Goal: Task Accomplishment & Management: Use online tool/utility

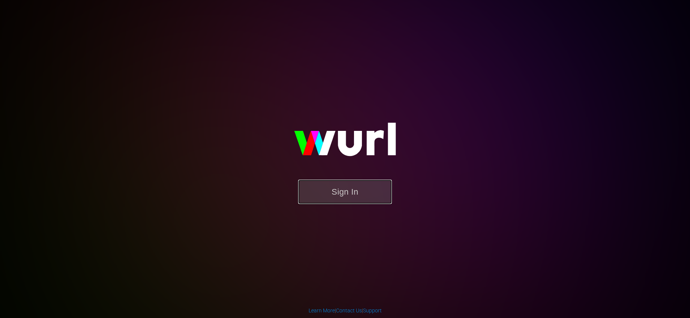
click at [356, 197] on button "Sign In" at bounding box center [345, 192] width 94 height 24
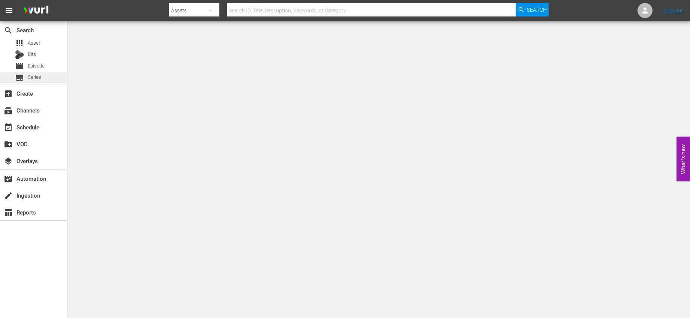
click at [42, 78] on div "subtitles Series" at bounding box center [33, 77] width 67 height 10
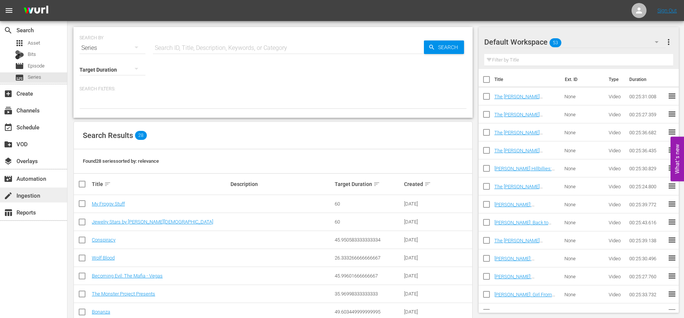
click at [32, 193] on div "create Ingestion" at bounding box center [21, 194] width 42 height 7
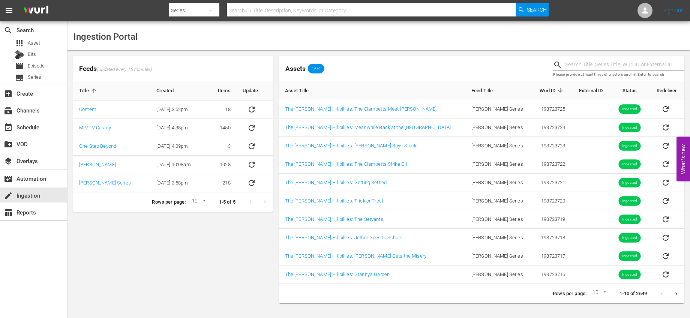
click at [571, 60] on input "text" at bounding box center [624, 64] width 119 height 11
type input "elly"
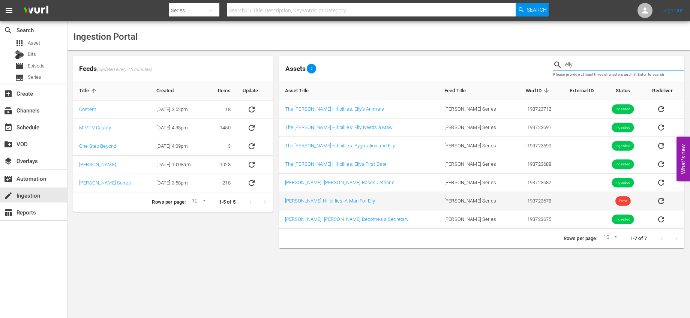
click at [658, 198] on icon "sticky table" at bounding box center [661, 201] width 6 height 6
click at [345, 198] on link "[PERSON_NAME] Hillbillies: A Man For Elly" at bounding box center [330, 201] width 90 height 6
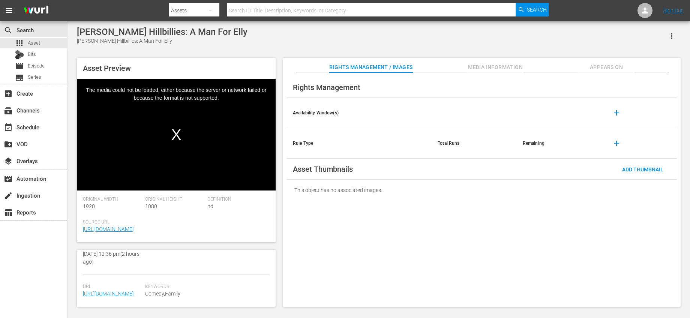
scroll to position [188, 0]
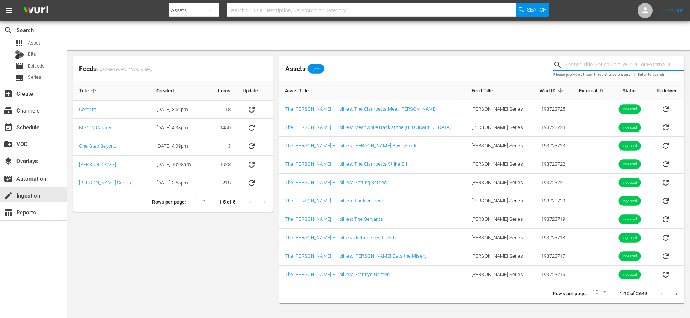
click at [588, 67] on input "text" at bounding box center [624, 64] width 119 height 11
type input "elly"
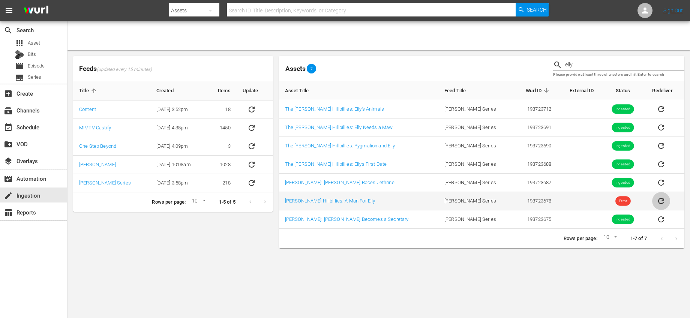
click at [657, 197] on icon "sticky table" at bounding box center [661, 200] width 9 height 9
click at [658, 203] on icon "sticky table" at bounding box center [661, 201] width 6 height 6
click at [349, 202] on link "[PERSON_NAME] Hillbillies: A Man For Elly" at bounding box center [330, 201] width 90 height 6
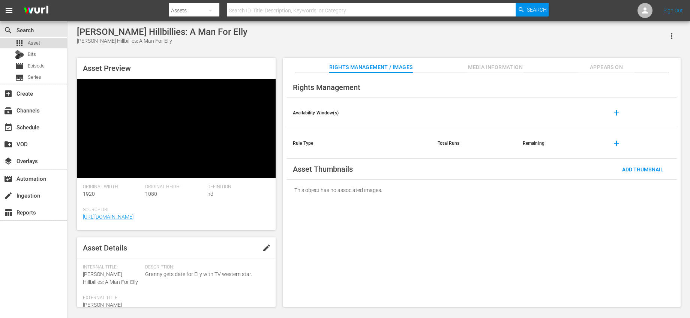
click at [45, 40] on div "apps Asset" at bounding box center [33, 43] width 67 height 10
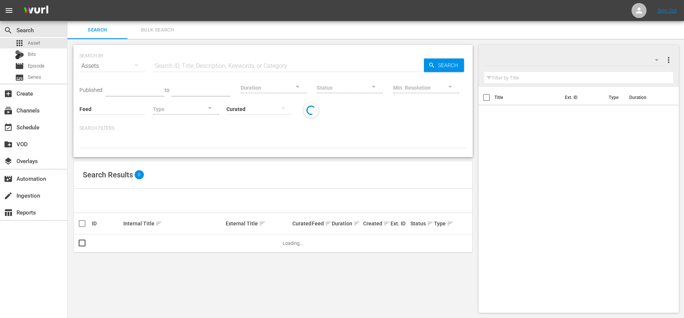
click at [183, 62] on input "text" at bounding box center [288, 66] width 271 height 18
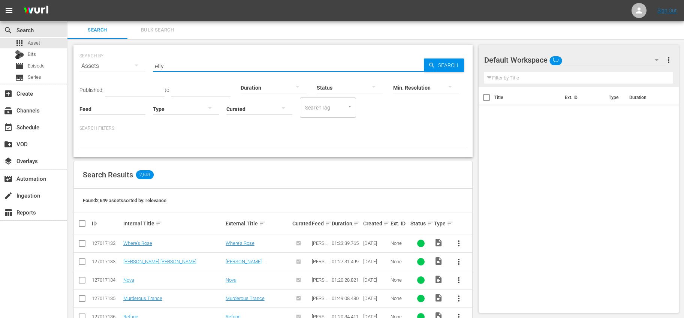
type input "elly"
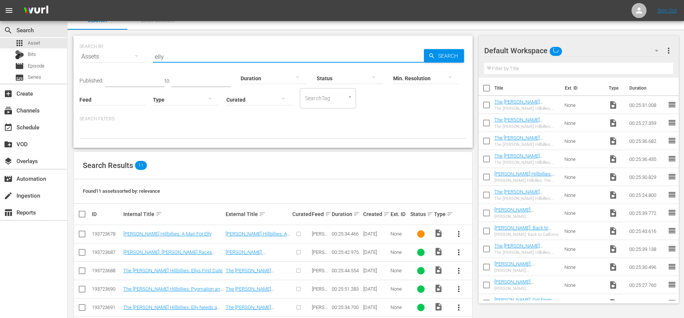
scroll to position [14, 0]
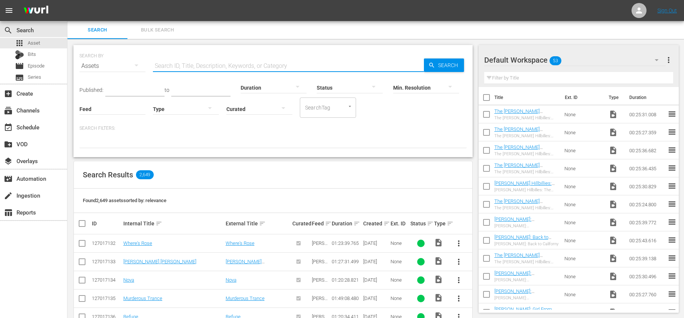
click at [175, 64] on input "text" at bounding box center [288, 66] width 271 height 18
click at [42, 127] on div "event_available Schedule" at bounding box center [21, 126] width 42 height 7
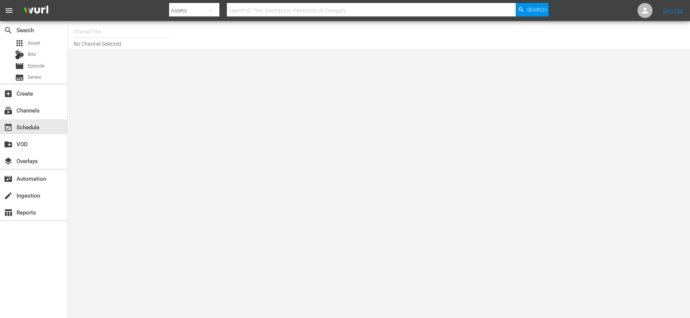
click at [139, 39] on input "text" at bounding box center [121, 32] width 96 height 18
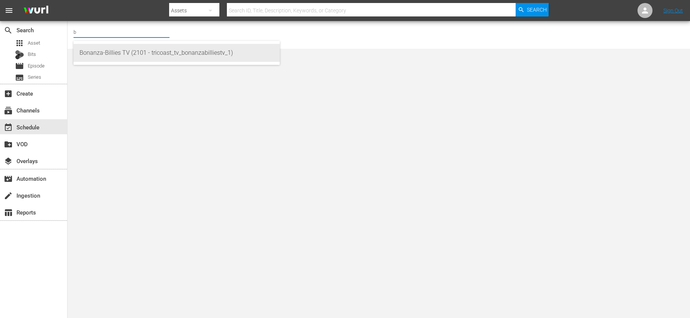
click at [138, 50] on div "Bonanza-Billies TV (2101 - tricoast_tv_bonanzabilliestv_1)" at bounding box center [176, 53] width 194 height 18
type input "Bonanza-Billies TV (2101 - tricoast_tv_bonanzabilliestv_1)"
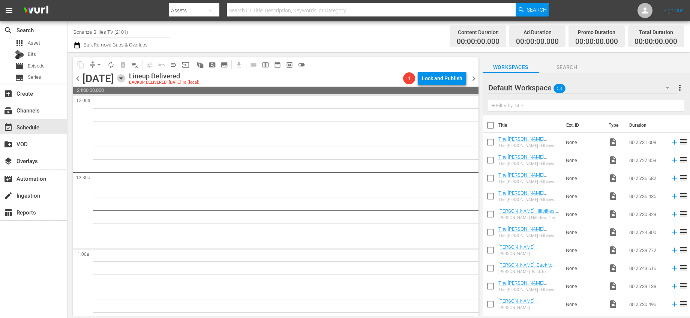
click at [125, 80] on icon "button" at bounding box center [121, 78] width 8 height 8
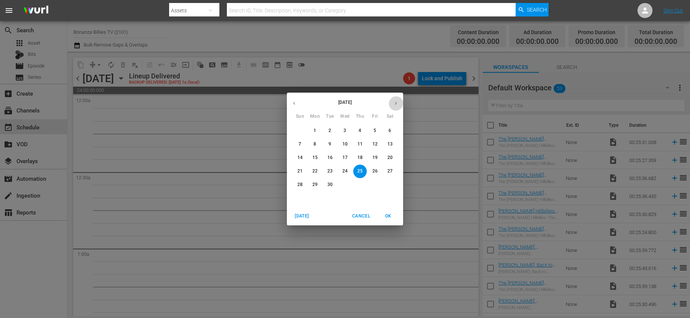
click at [393, 106] on button "button" at bounding box center [395, 103] width 15 height 15
click at [347, 130] on span "1" at bounding box center [344, 130] width 13 height 6
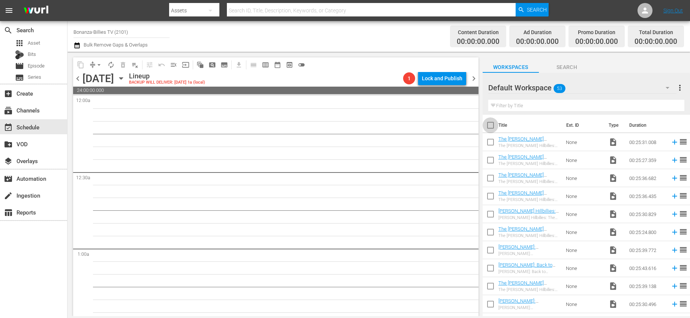
click at [497, 125] on input "checkbox" at bounding box center [491, 127] width 16 height 16
checkbox input "true"
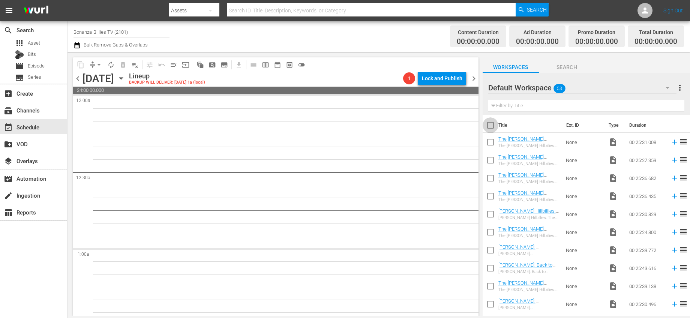
checkbox input "true"
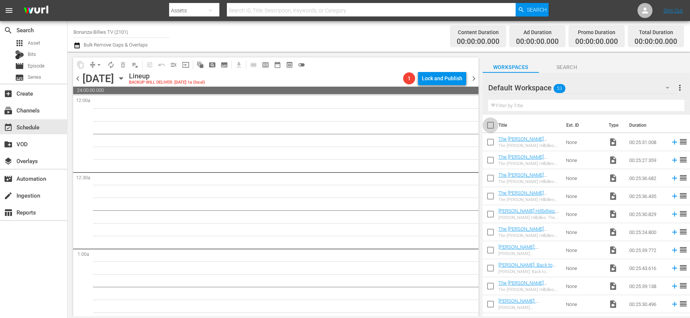
checkbox input "true"
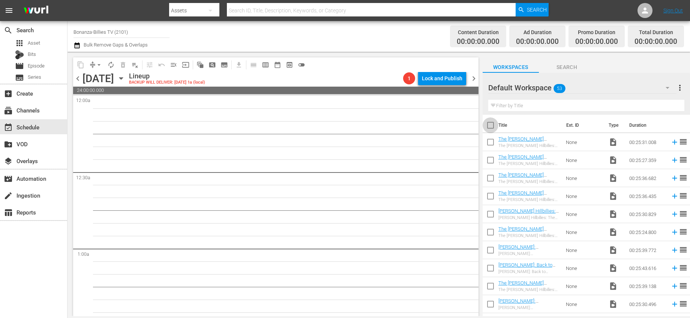
checkbox input "true"
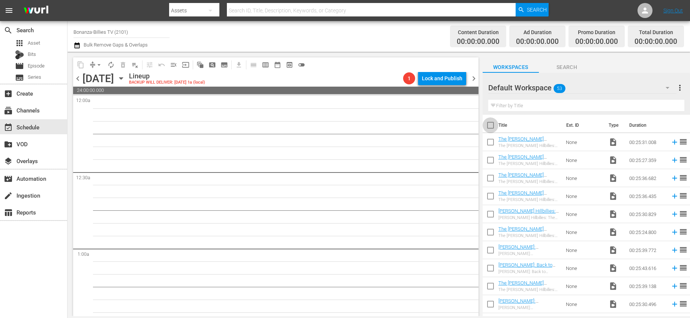
checkbox input "true"
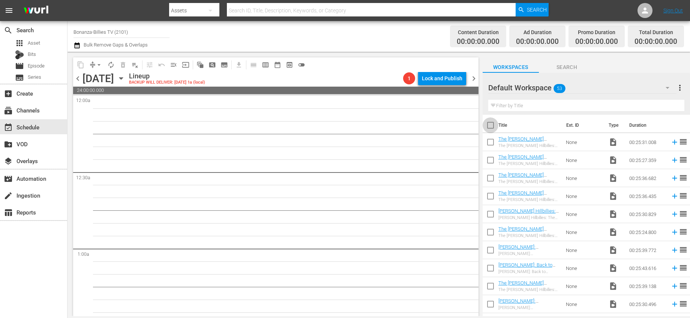
checkbox input "true"
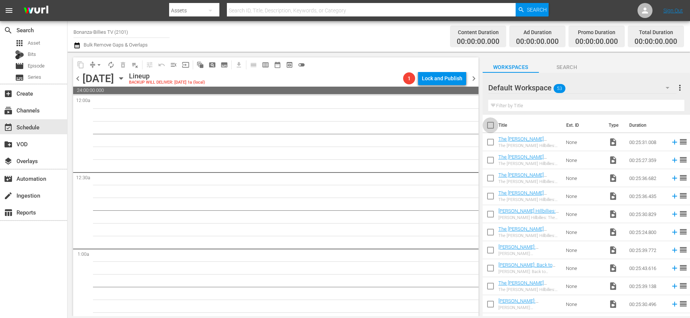
checkbox input "true"
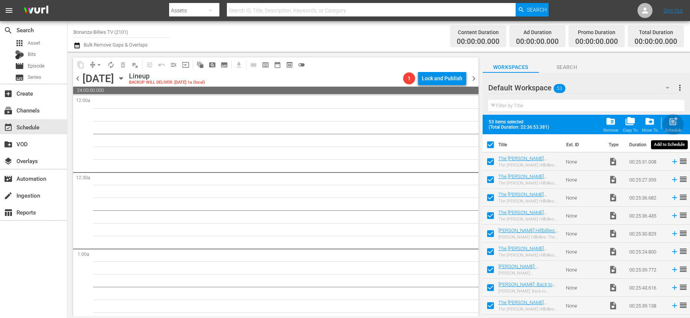
click at [668, 126] on span "post_add" at bounding box center [673, 121] width 10 height 10
checkbox input "false"
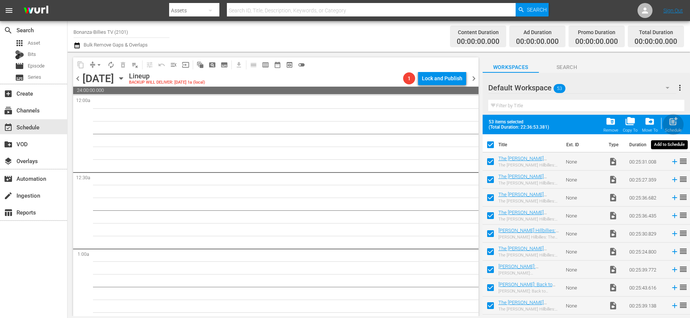
checkbox input "false"
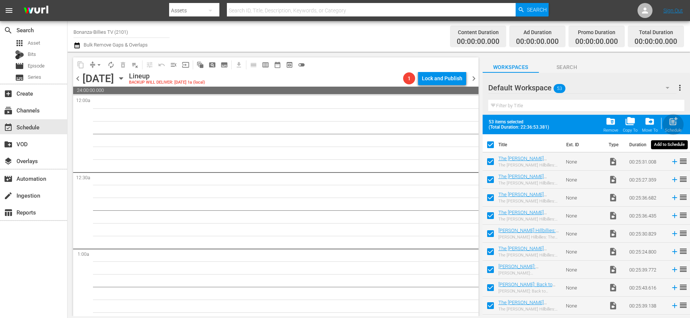
checkbox input "false"
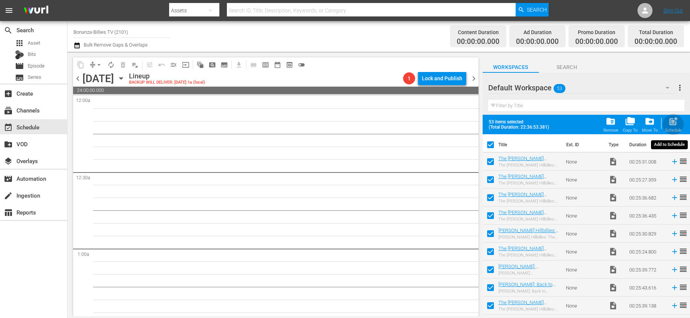
checkbox input "false"
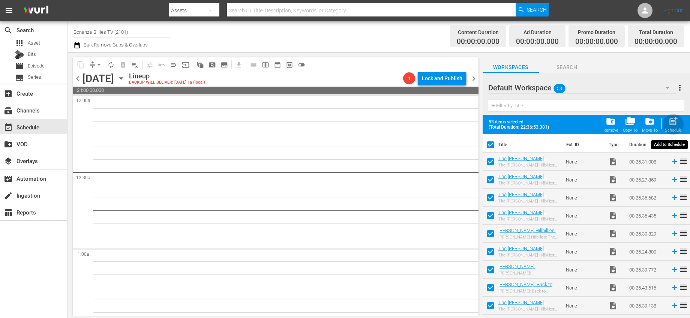
checkbox input "false"
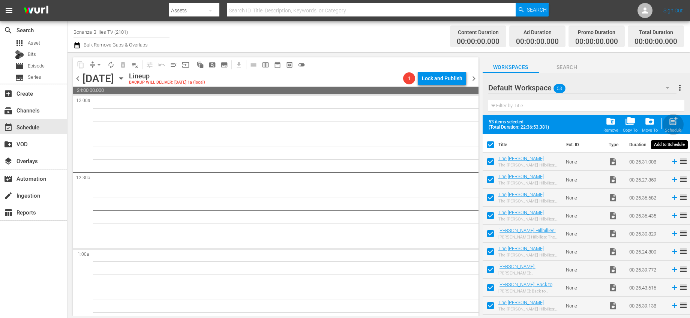
checkbox input "false"
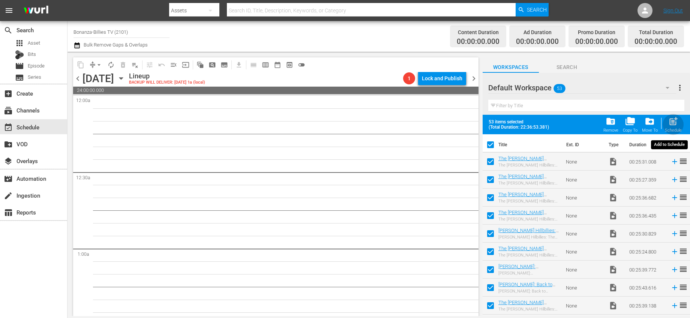
checkbox input "false"
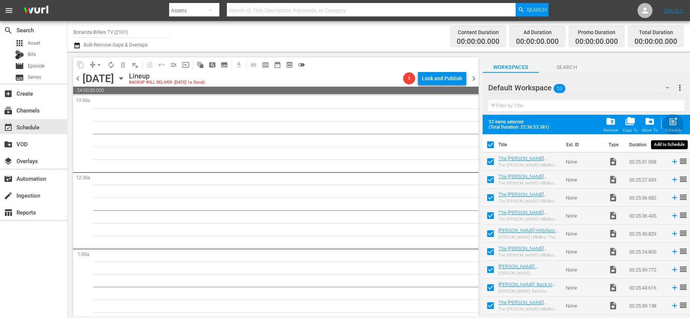
checkbox input "false"
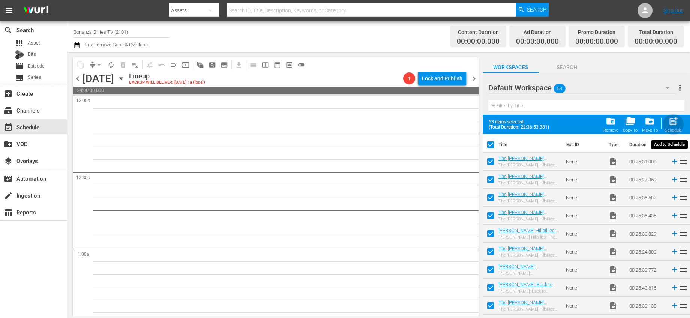
checkbox input "false"
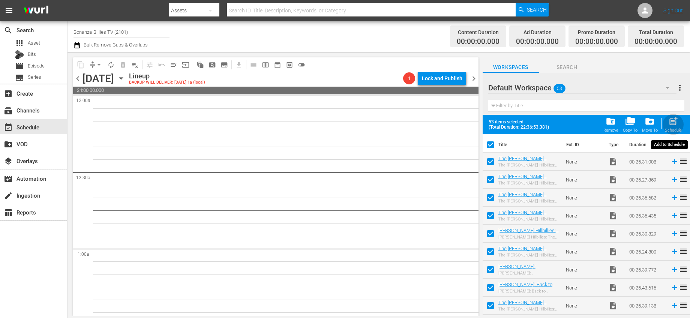
checkbox input "false"
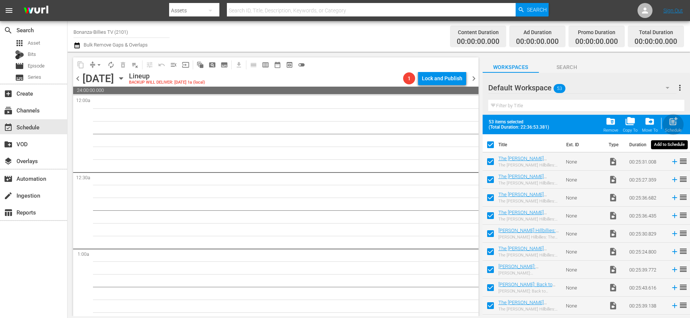
checkbox input "false"
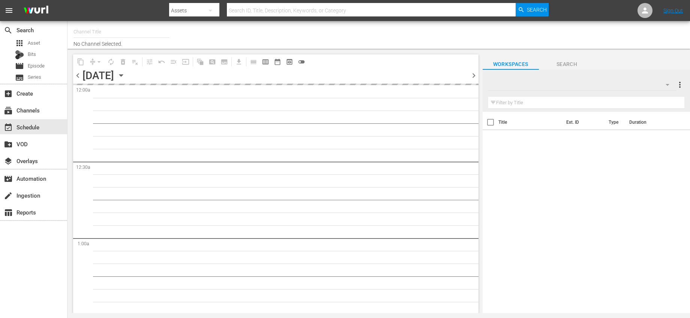
type input "Bonanza-Billies TV (2101)"
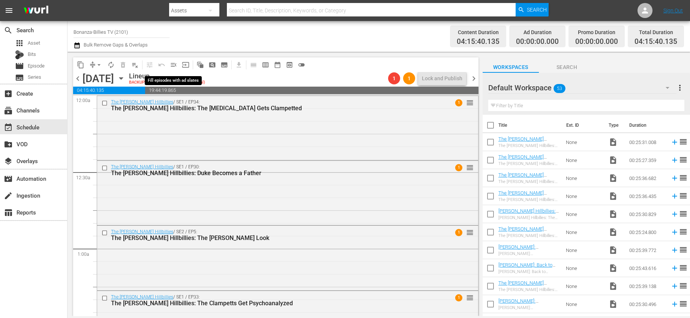
click at [175, 63] on span "menu_open" at bounding box center [173, 64] width 7 height 7
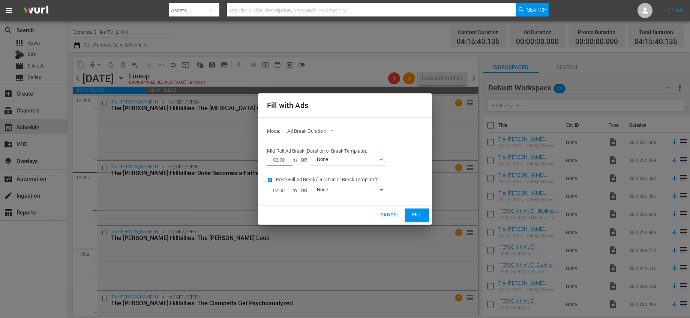
click at [414, 212] on span "Fill" at bounding box center [417, 215] width 12 height 9
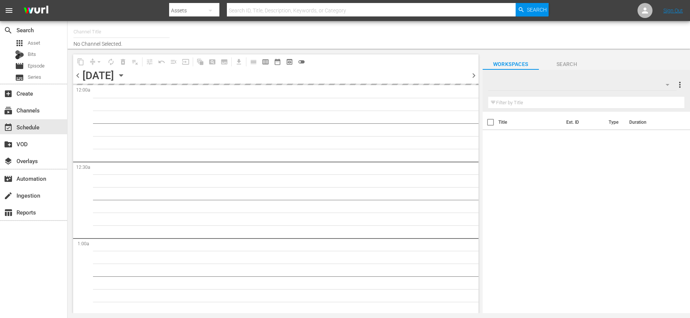
type input "Bonanza-Billies TV (2101)"
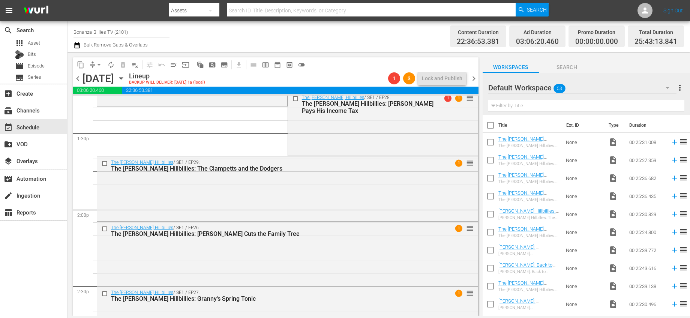
scroll to position [2025, 0]
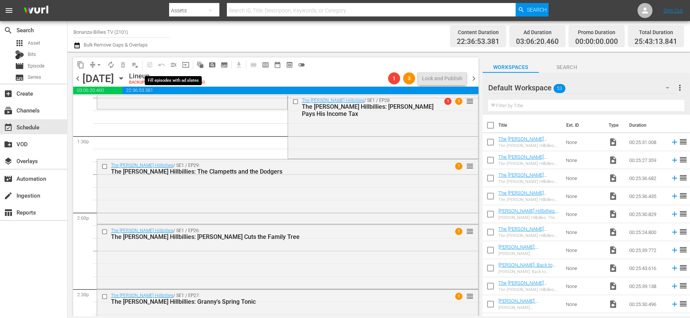
click at [170, 64] on span "menu_open" at bounding box center [173, 64] width 7 height 7
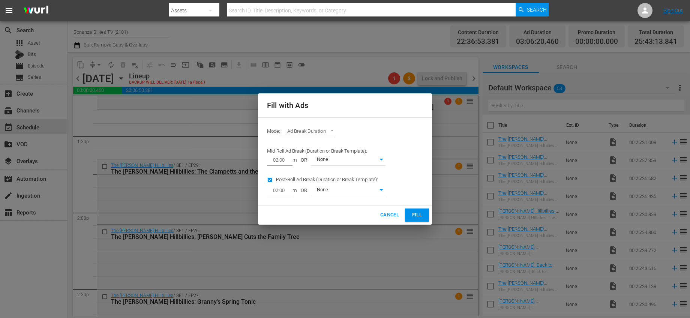
click at [414, 218] on span "Fill" at bounding box center [417, 215] width 12 height 9
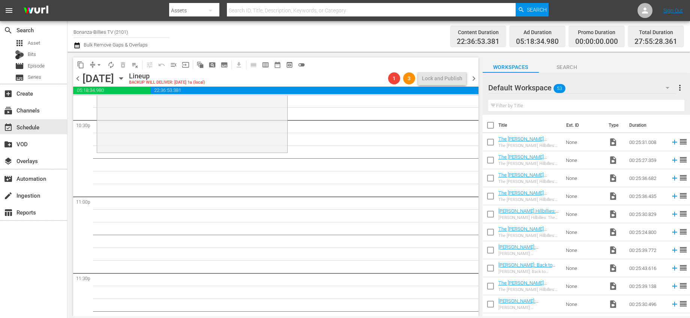
scroll to position [3307, 0]
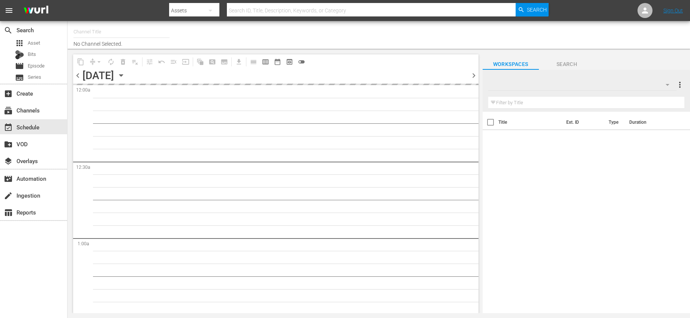
type input "Bonanza-Billies TV (2101)"
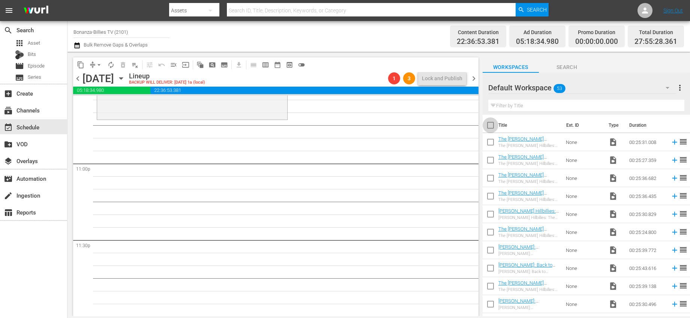
click at [495, 128] on input "checkbox" at bounding box center [491, 127] width 16 height 16
checkbox input "true"
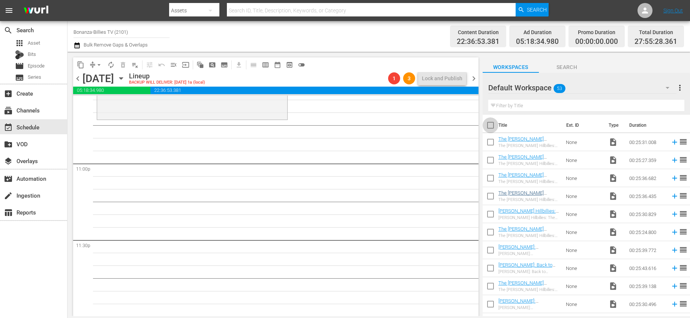
checkbox input "true"
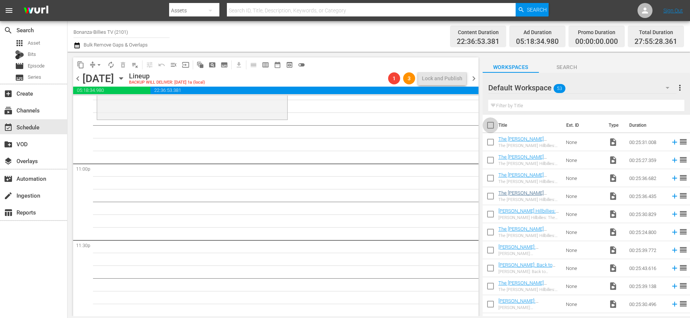
checkbox input "true"
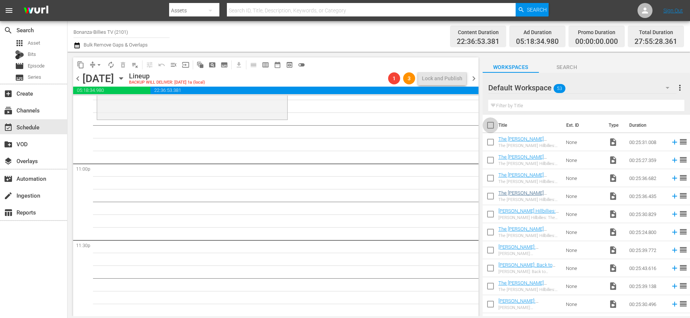
checkbox input "true"
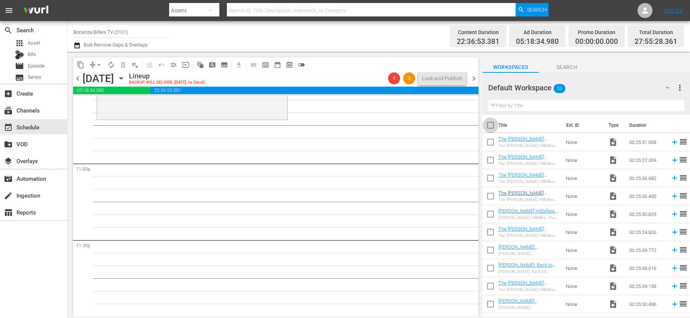
checkbox input "true"
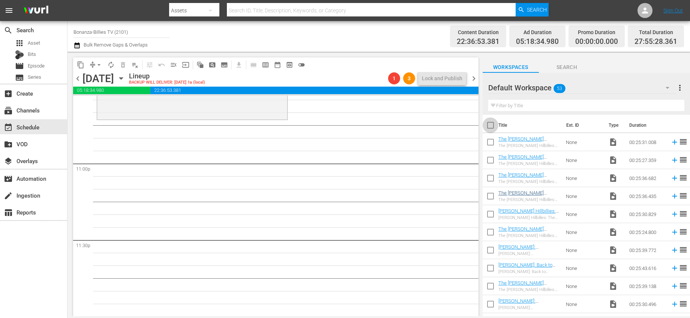
checkbox input "true"
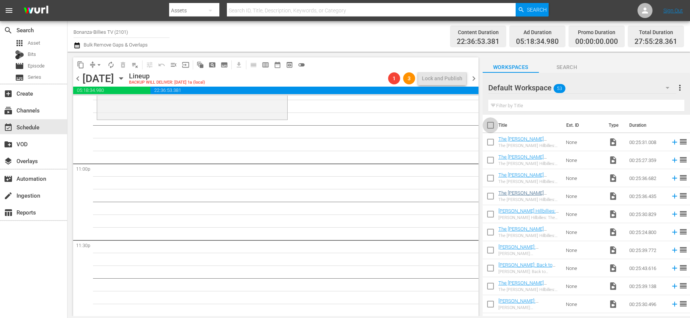
checkbox input "true"
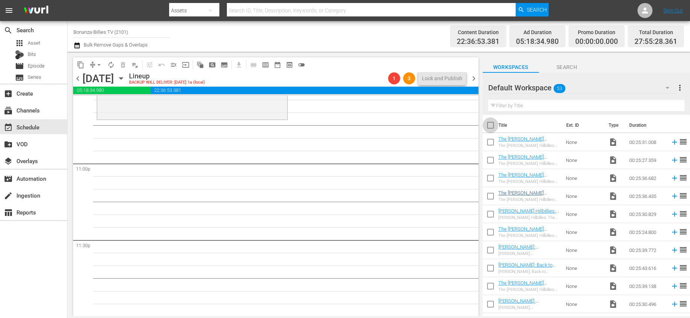
checkbox input "true"
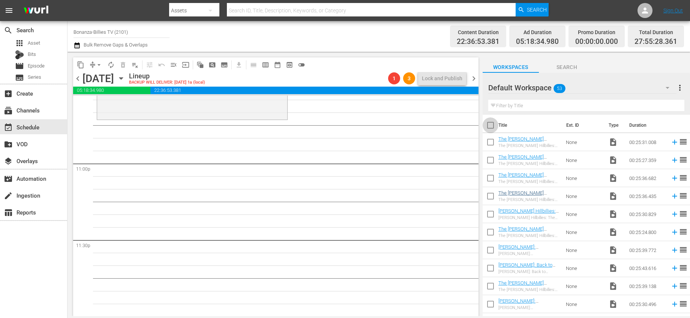
checkbox input "true"
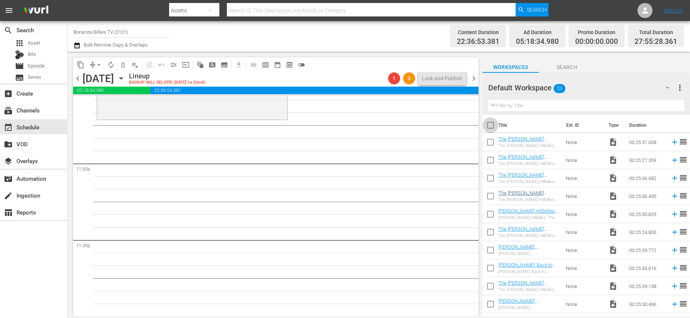
checkbox input "true"
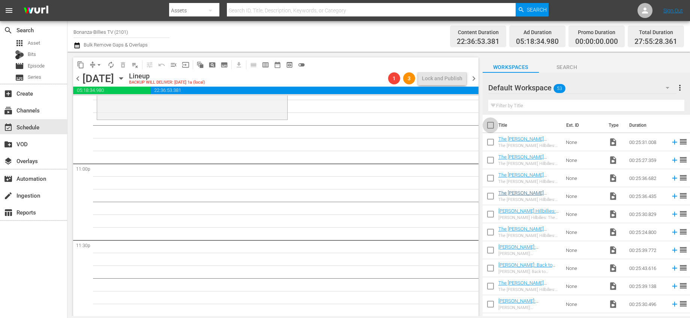
checkbox input "true"
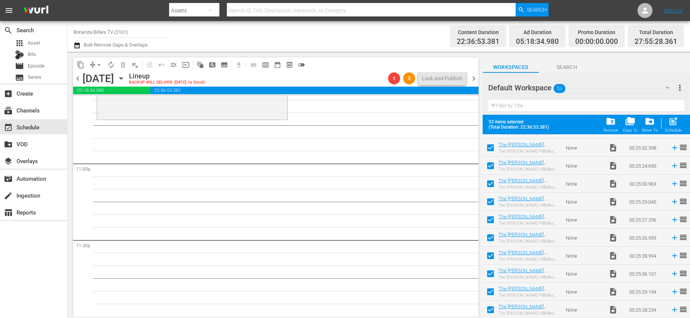
scroll to position [789, 0]
click at [489, 306] on input "checkbox" at bounding box center [491, 310] width 16 height 16
checkbox input "false"
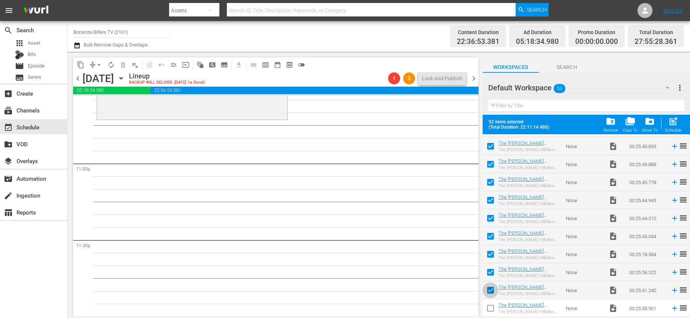
drag, startPoint x: 490, startPoint y: 294, endPoint x: 492, endPoint y: 277, distance: 17.3
click at [490, 294] on input "checkbox" at bounding box center [491, 292] width 16 height 16
checkbox input "false"
click at [491, 276] on input "checkbox" at bounding box center [491, 274] width 16 height 16
checkbox input "false"
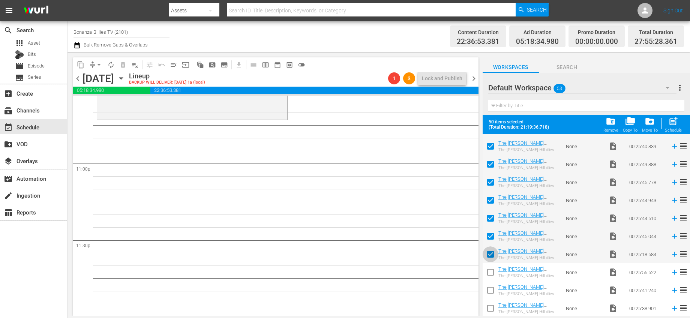
click at [487, 251] on input "checkbox" at bounding box center [491, 256] width 16 height 16
checkbox input "false"
click at [489, 238] on input "checkbox" at bounding box center [491, 238] width 16 height 16
checkbox input "false"
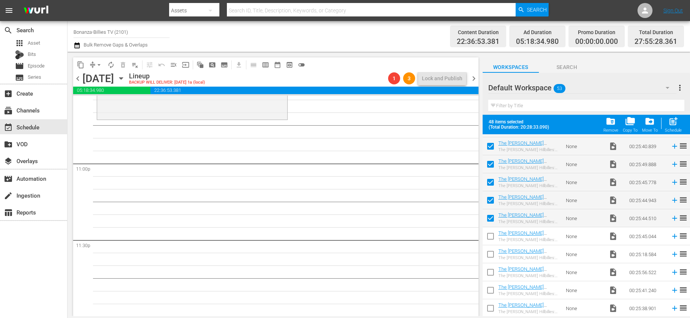
click at [489, 224] on input "checkbox" at bounding box center [491, 220] width 16 height 16
checkbox input "false"
click at [487, 202] on input "checkbox" at bounding box center [491, 202] width 16 height 16
checkbox input "false"
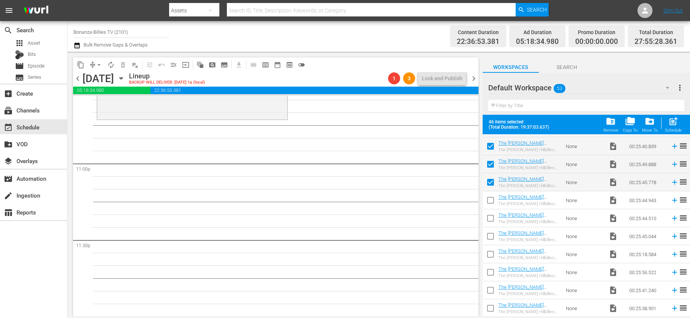
click at [491, 184] on input "checkbox" at bounding box center [491, 184] width 16 height 16
checkbox input "false"
click at [491, 165] on input "checkbox" at bounding box center [491, 166] width 16 height 16
checkbox input "false"
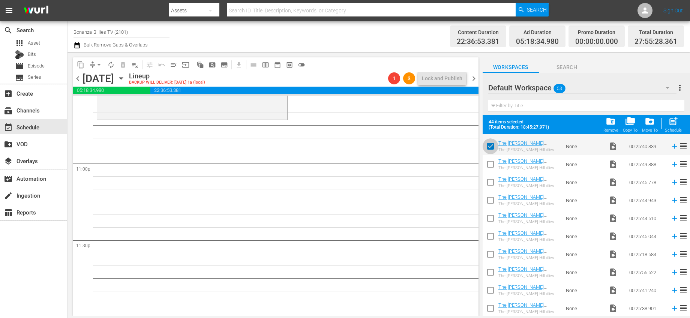
click at [491, 150] on input "checkbox" at bounding box center [491, 148] width 16 height 16
checkbox input "false"
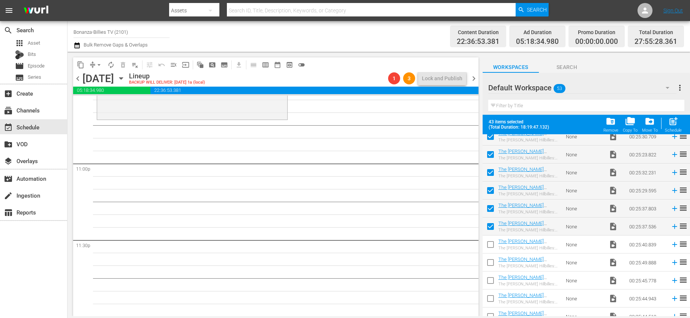
scroll to position [652, 0]
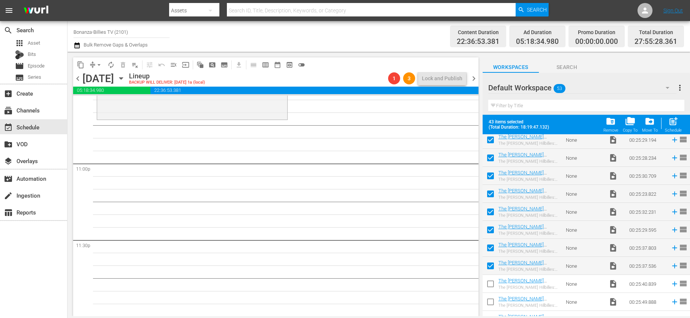
click at [490, 261] on input "checkbox" at bounding box center [491, 267] width 16 height 16
checkbox input "false"
drag, startPoint x: 492, startPoint y: 249, endPoint x: 493, endPoint y: 228, distance: 21.4
click at [492, 249] on input "checkbox" at bounding box center [491, 249] width 16 height 16
checkbox input "false"
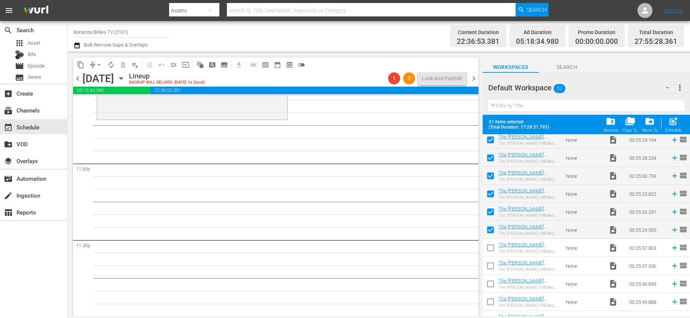
click at [492, 226] on input "checkbox" at bounding box center [491, 231] width 16 height 16
checkbox input "false"
click at [489, 211] on input "checkbox" at bounding box center [491, 213] width 16 height 16
checkbox input "false"
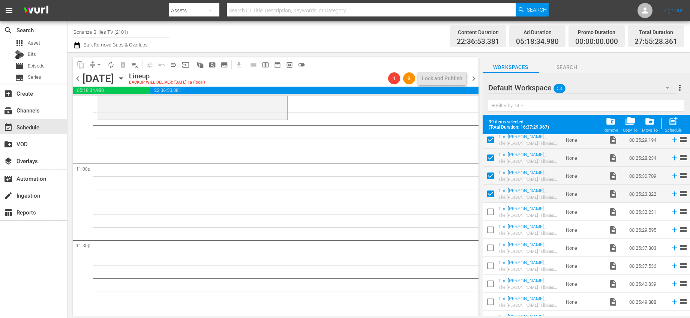
click at [489, 193] on input "checkbox" at bounding box center [491, 195] width 16 height 16
checkbox input "false"
drag, startPoint x: 491, startPoint y: 178, endPoint x: 493, endPoint y: 160, distance: 17.4
click at [490, 177] on input "checkbox" at bounding box center [491, 177] width 16 height 16
checkbox input "false"
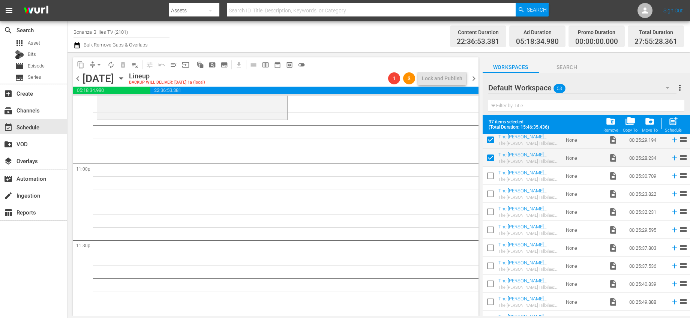
drag, startPoint x: 493, startPoint y: 158, endPoint x: 493, endPoint y: 141, distance: 16.9
click at [493, 157] on input "checkbox" at bounding box center [491, 159] width 16 height 16
checkbox input "false"
drag, startPoint x: 493, startPoint y: 141, endPoint x: 497, endPoint y: 167, distance: 26.9
click at [493, 141] on input "checkbox" at bounding box center [491, 141] width 16 height 16
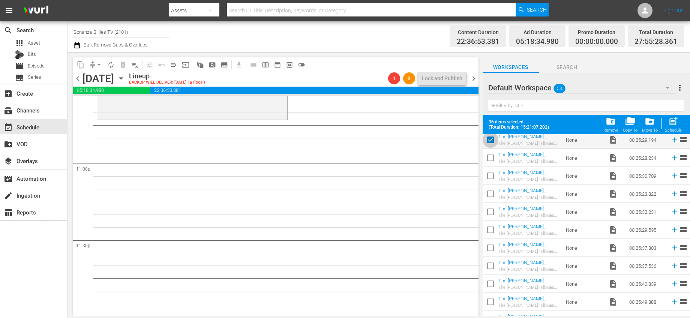
checkbox input "false"
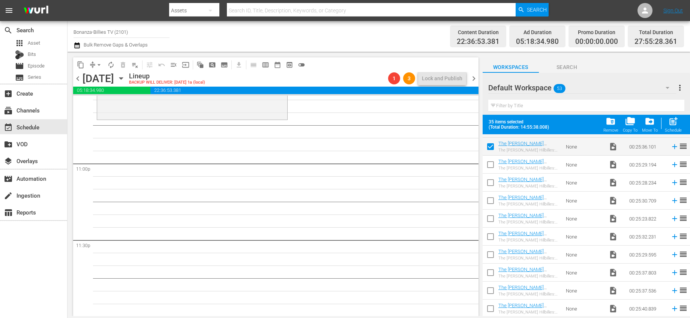
scroll to position [535, 0]
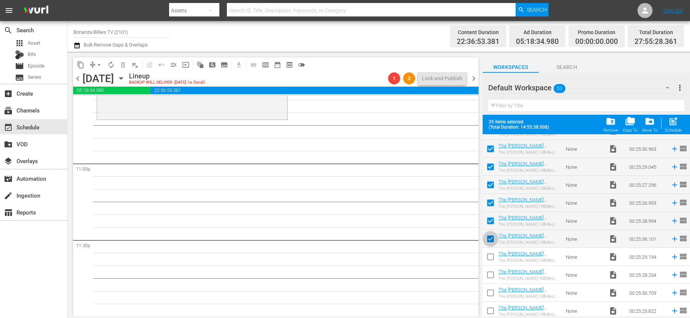
click at [487, 240] on input "checkbox" at bounding box center [491, 240] width 16 height 16
checkbox input "false"
click at [490, 224] on input "checkbox" at bounding box center [491, 222] width 16 height 16
checkbox input "false"
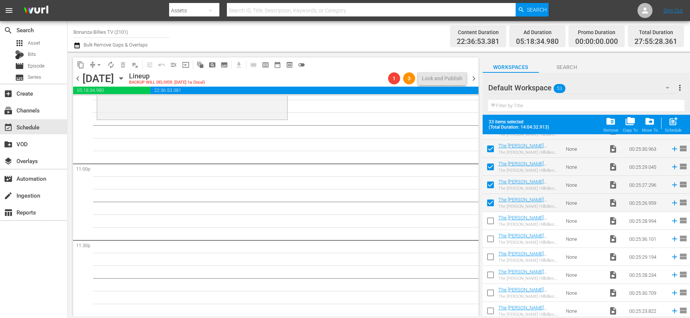
drag, startPoint x: 490, startPoint y: 202, endPoint x: 489, endPoint y: 186, distance: 16.2
click at [490, 202] on input "checkbox" at bounding box center [491, 204] width 16 height 16
checkbox input "false"
click at [489, 185] on input "checkbox" at bounding box center [491, 186] width 16 height 16
checkbox input "false"
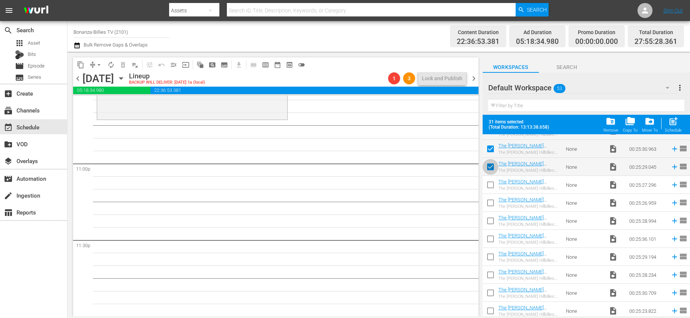
click at [492, 166] on input "checkbox" at bounding box center [491, 168] width 16 height 16
checkbox input "false"
click at [492, 154] on input "checkbox" at bounding box center [491, 150] width 16 height 16
checkbox input "false"
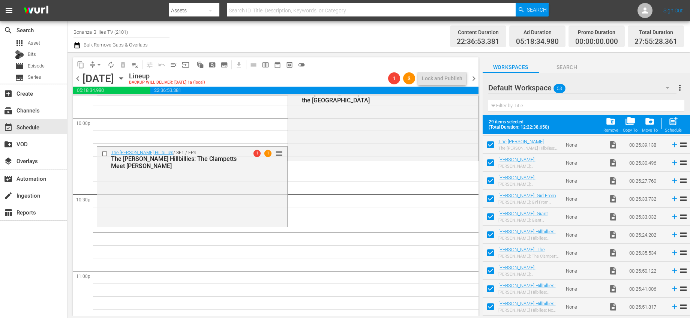
scroll to position [0, 0]
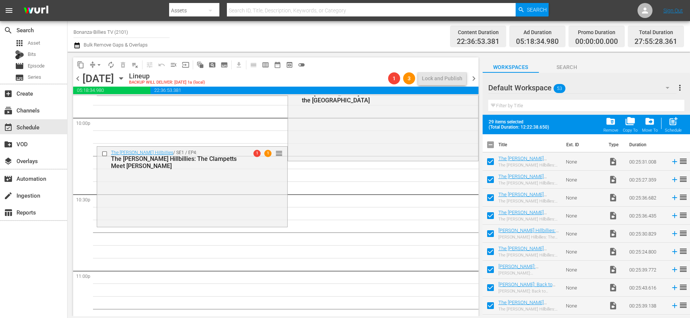
click at [490, 144] on input "checkbox" at bounding box center [491, 146] width 16 height 16
checkbox input "true"
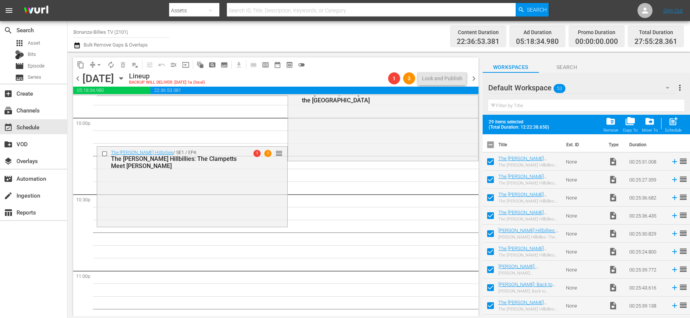
checkbox input "true"
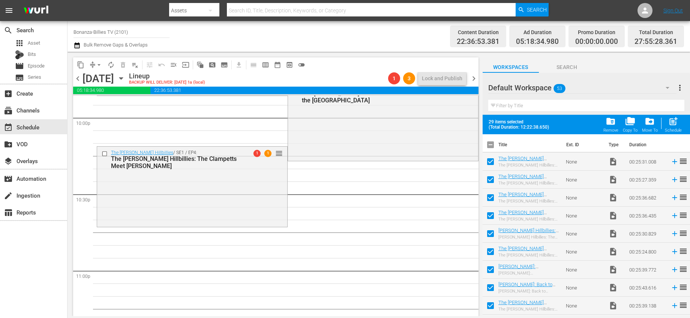
checkbox input "true"
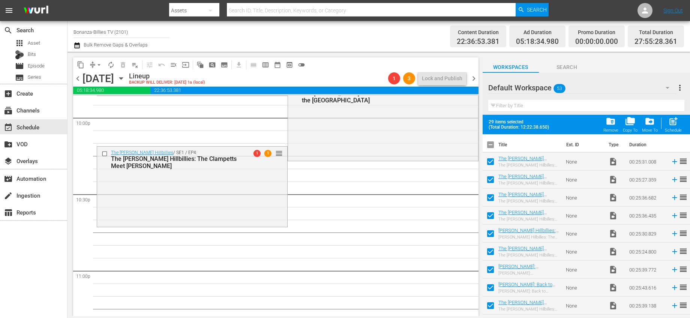
checkbox input "true"
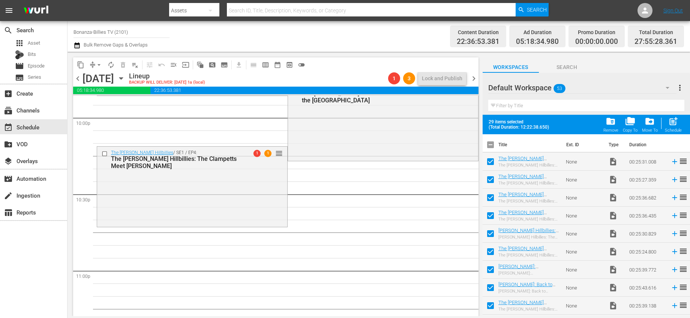
checkbox input "true"
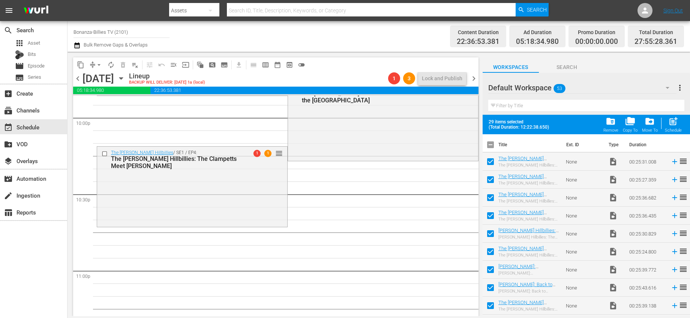
checkbox input "true"
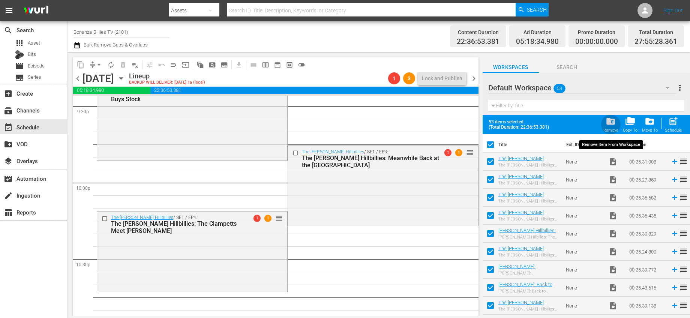
click at [611, 123] on span "folder_delete" at bounding box center [611, 121] width 10 height 10
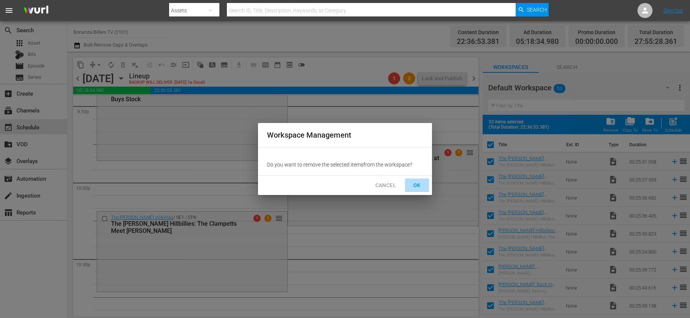
click at [416, 187] on span "OK" at bounding box center [417, 185] width 12 height 9
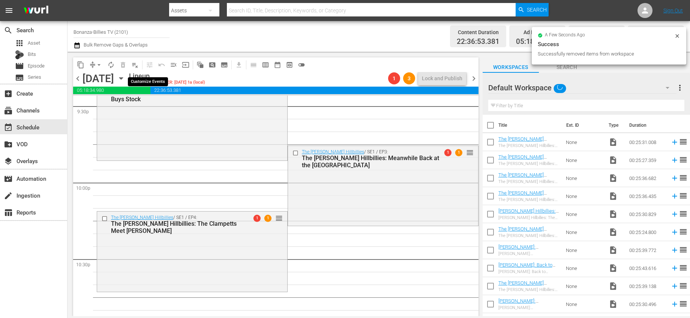
checkbox input "false"
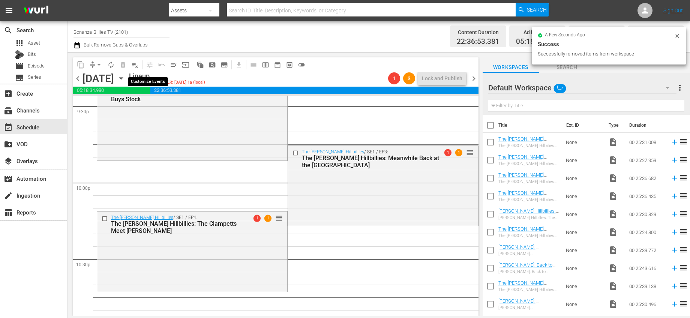
checkbox input "false"
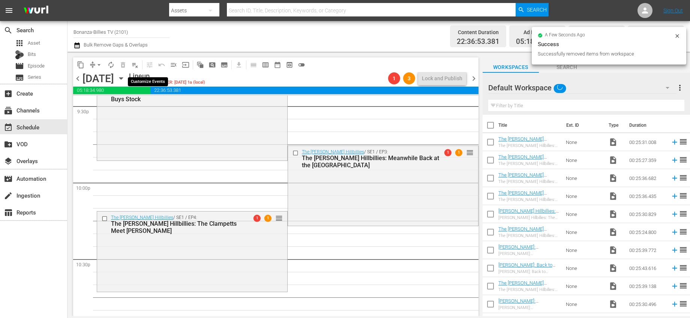
checkbox input "false"
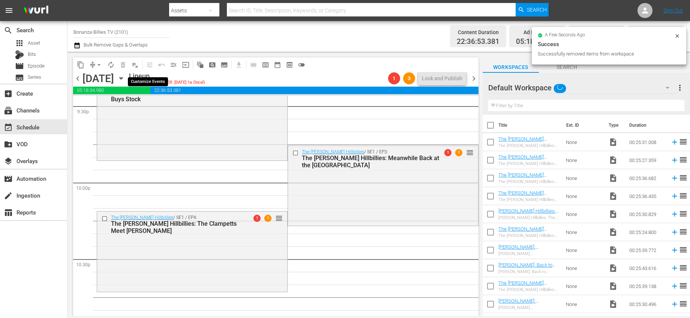
checkbox input "false"
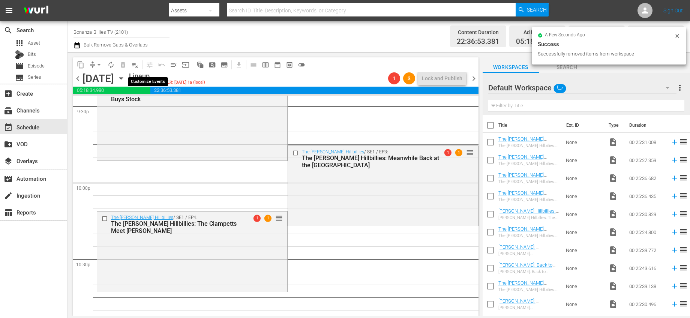
checkbox input "false"
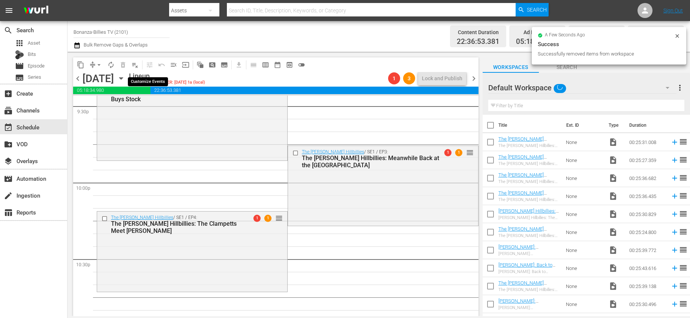
checkbox input "false"
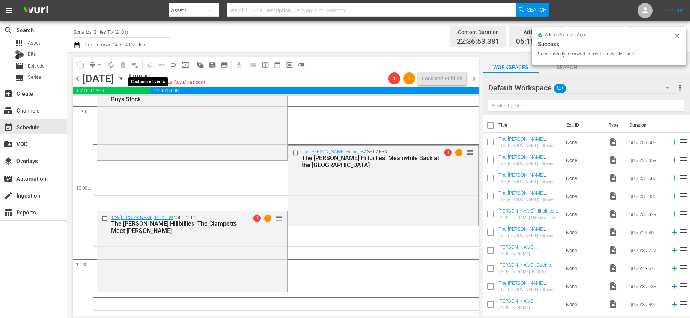
checkbox input "false"
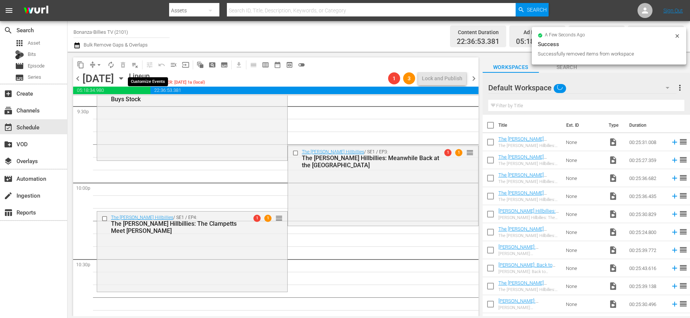
checkbox input "false"
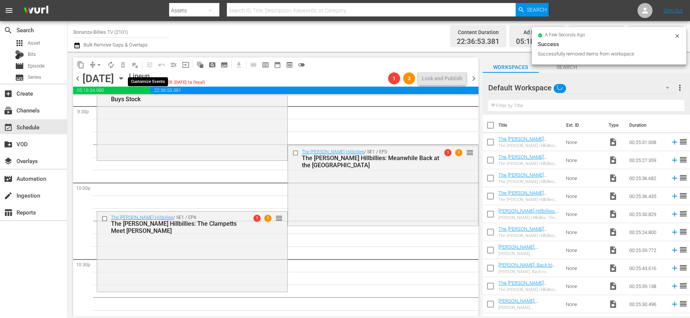
checkbox input "false"
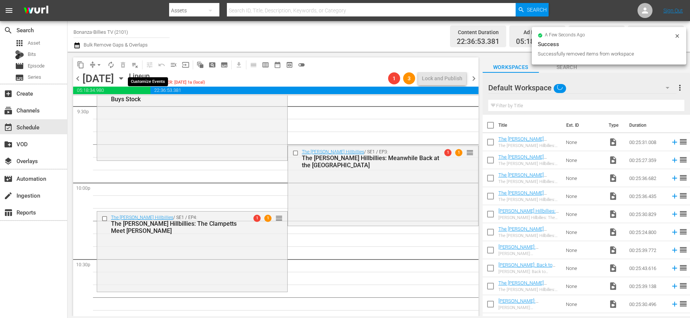
checkbox input "false"
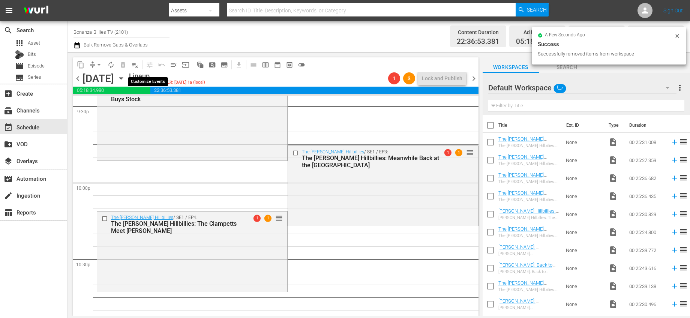
checkbox input "false"
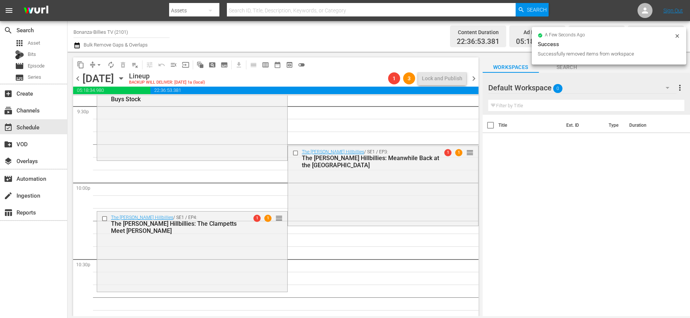
drag, startPoint x: 175, startPoint y: 66, endPoint x: 200, endPoint y: 45, distance: 33.0
click at [199, 45] on div "Channel Title Bonanza-Billies TV (2101) Bulk Remove Gaps & Overlaps Content Dur…" at bounding box center [378, 168] width 622 height 295
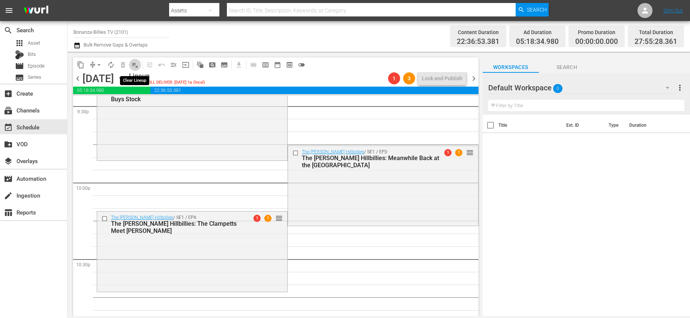
click at [132, 64] on span "playlist_remove_outlined" at bounding box center [134, 64] width 7 height 7
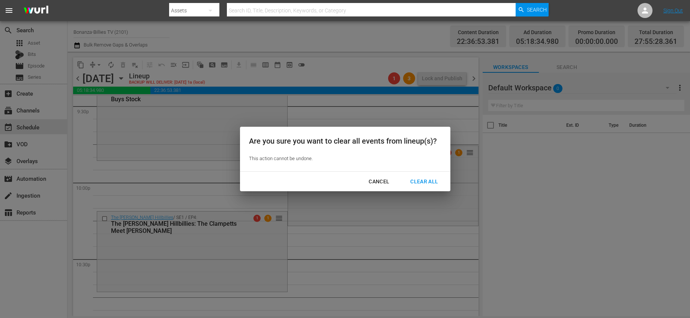
click at [414, 181] on div "Clear All" at bounding box center [424, 181] width 40 height 9
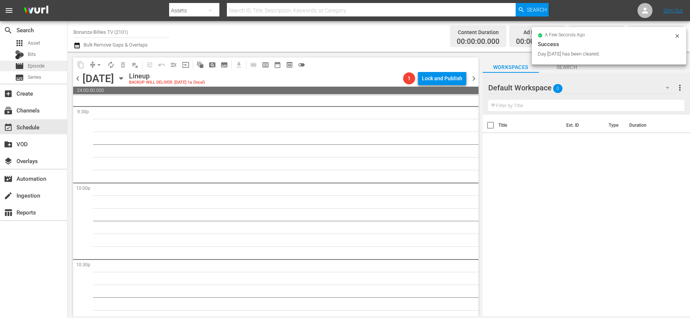
click at [33, 62] on span "Episode" at bounding box center [36, 65] width 17 height 7
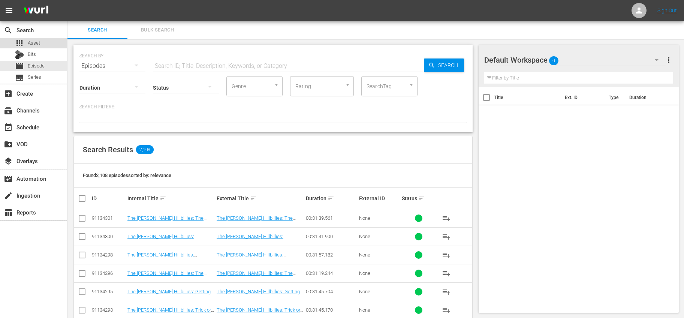
click at [36, 45] on span "Asset" at bounding box center [34, 42] width 12 height 7
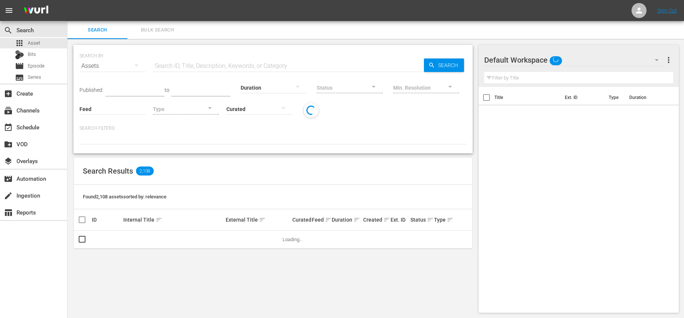
click at [175, 62] on input "text" at bounding box center [288, 66] width 271 height 18
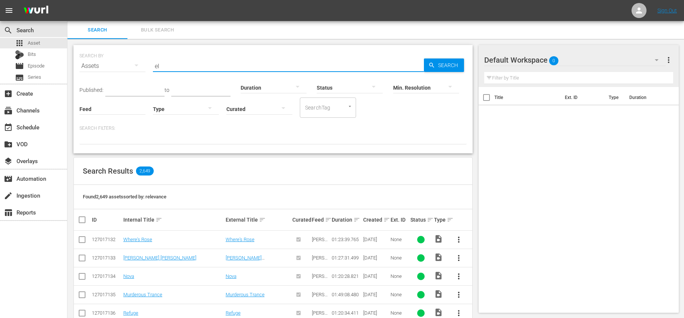
type input "e"
type input "a man for elly"
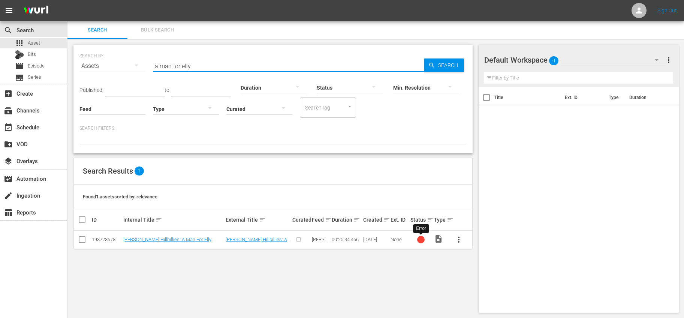
click at [420, 238] on div at bounding box center [420, 239] width 7 height 7
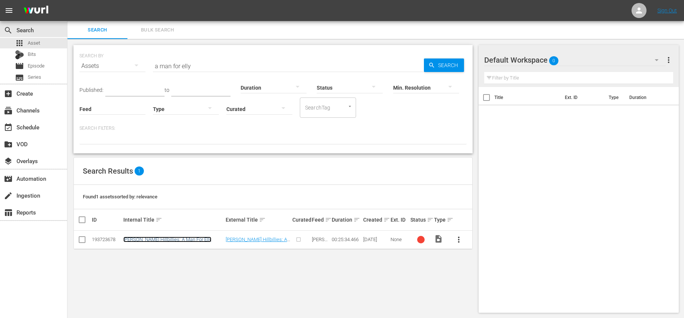
click at [178, 239] on link "Beverly Hillbillies: A Man For Elly" at bounding box center [167, 240] width 88 height 6
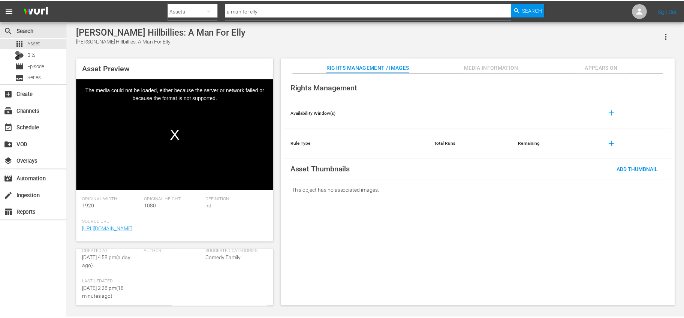
scroll to position [143, 0]
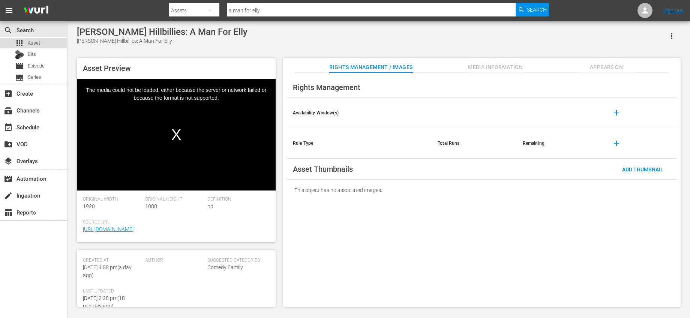
click at [39, 42] on span "Asset" at bounding box center [34, 42] width 12 height 7
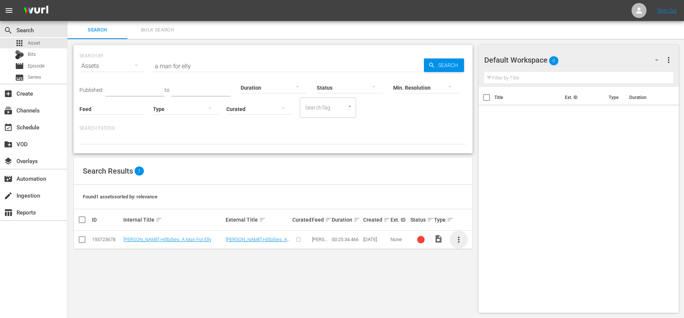
click at [458, 242] on span "more_vert" at bounding box center [458, 239] width 9 height 9
click at [114, 263] on div "SEARCH BY Search By Assets Search ID, Title, Description, Keywords, or Category…" at bounding box center [272, 179] width 411 height 280
click at [82, 219] on input "checkbox" at bounding box center [85, 219] width 15 height 9
checkbox input "true"
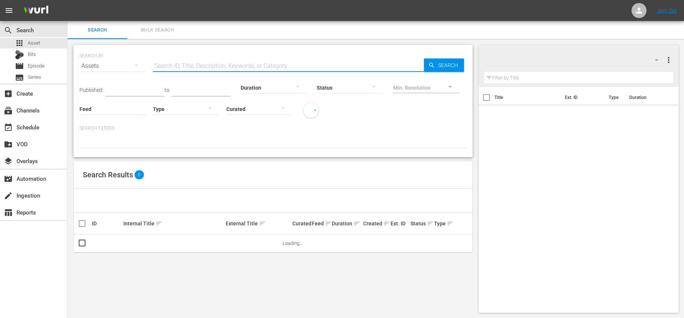
click at [249, 66] on input "text" at bounding box center [288, 66] width 271 height 18
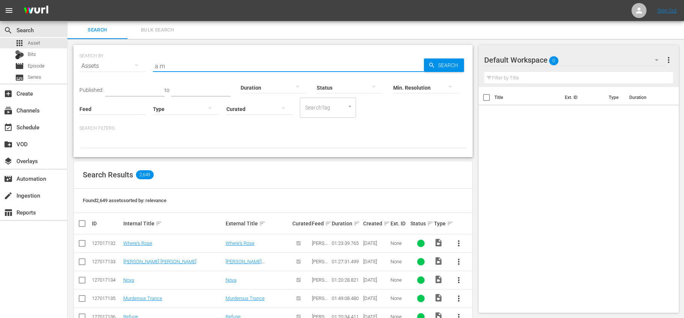
type input "a man for elly"
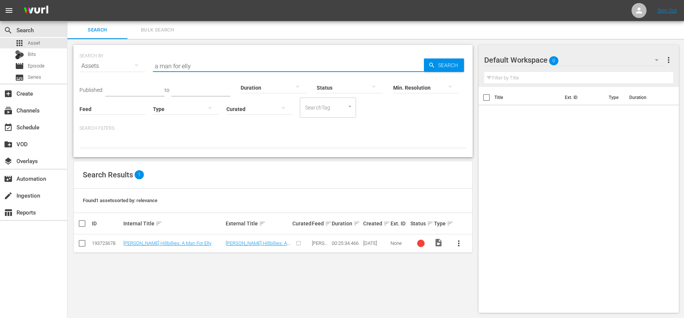
click at [82, 225] on input "checkbox" at bounding box center [85, 223] width 15 height 9
checkbox input "false"
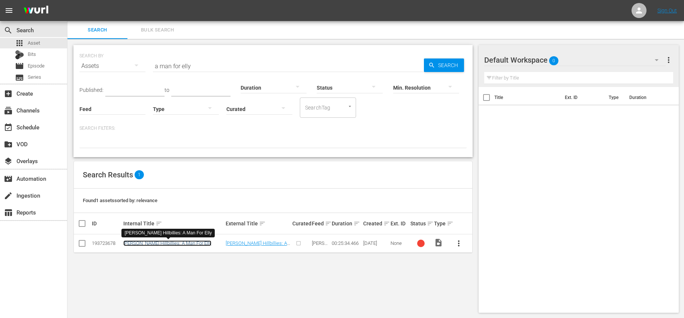
click at [177, 243] on link "Beverly Hillbillies: A Man For Elly" at bounding box center [167, 243] width 88 height 6
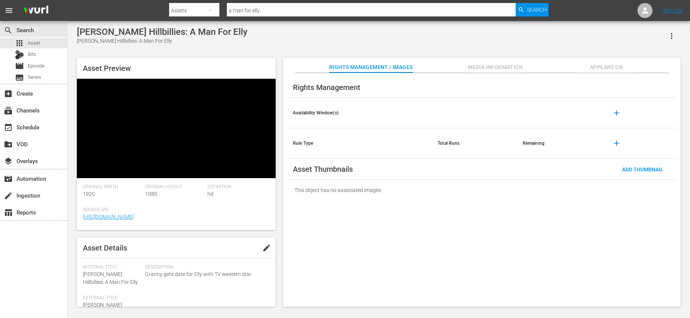
click at [670, 39] on icon "button" at bounding box center [671, 35] width 9 height 9
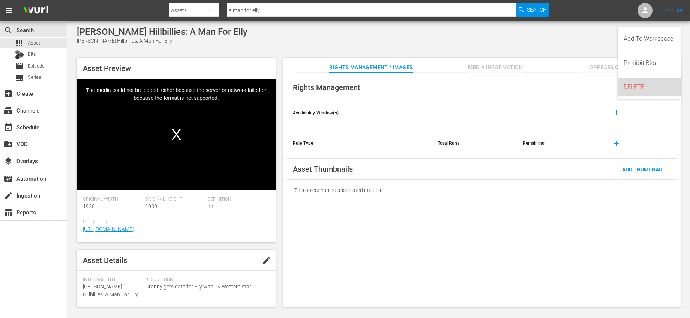
click at [639, 83] on div "DELETE" at bounding box center [649, 87] width 51 height 18
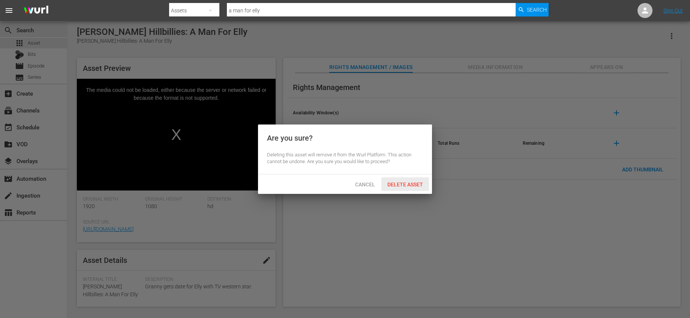
click at [400, 180] on div "Delete Asset" at bounding box center [405, 184] width 48 height 14
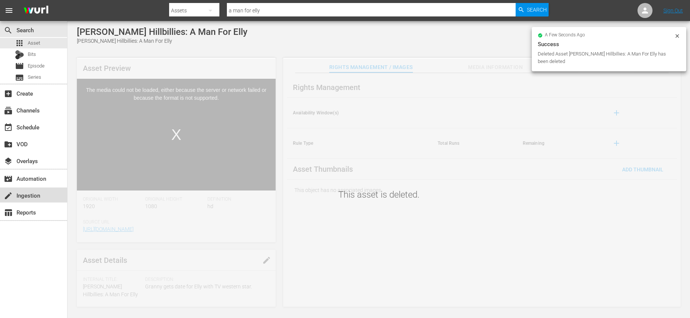
click at [34, 198] on div "create Ingestion" at bounding box center [21, 194] width 42 height 7
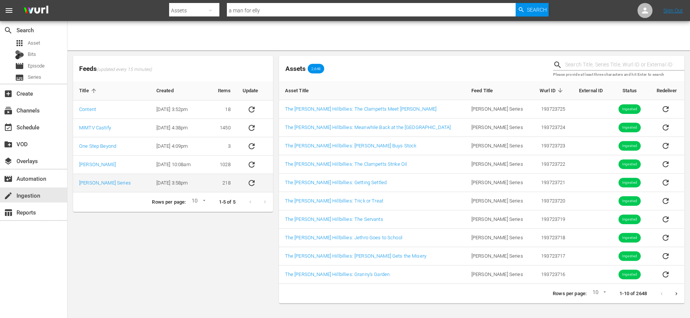
click at [249, 182] on icon "sticky table" at bounding box center [251, 182] width 9 height 9
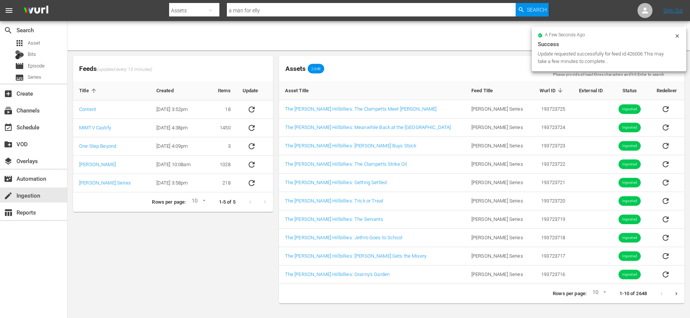
click at [258, 249] on div "Feeds (updated every 15 minutes) Title Created Items Update Content 8/28/23 @ 3…" at bounding box center [173, 179] width 206 height 253
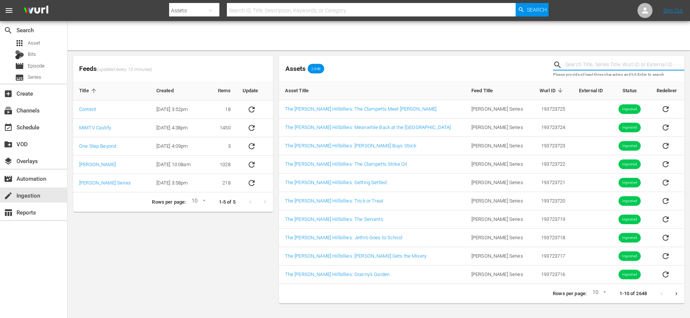
click at [592, 66] on input "text" at bounding box center [624, 64] width 119 height 11
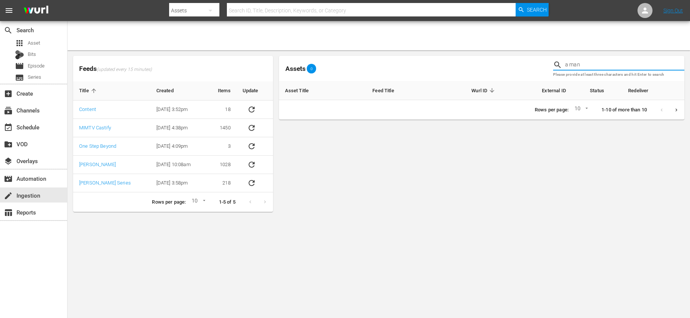
click at [597, 65] on input "a man" at bounding box center [624, 64] width 119 height 11
type input "a man for elly"
click at [248, 185] on icon "sticky table" at bounding box center [251, 182] width 9 height 9
drag, startPoint x: 613, startPoint y: 68, endPoint x: 493, endPoint y: 40, distance: 122.5
click at [494, 40] on div "Feeds (updated every 15 minutes) Title Created Items Update Content [DATE] 3:52…" at bounding box center [378, 119] width 622 height 196
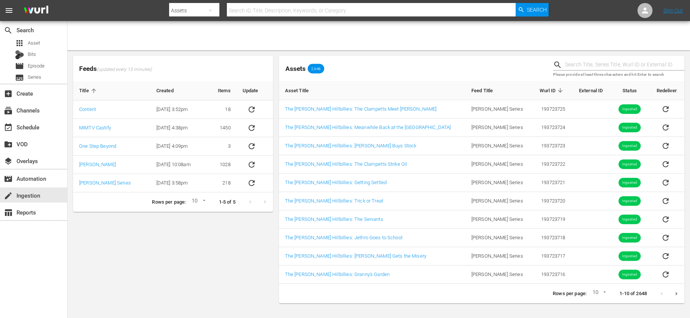
click at [567, 66] on input "text" at bounding box center [624, 64] width 119 height 11
type input "a man for elly"
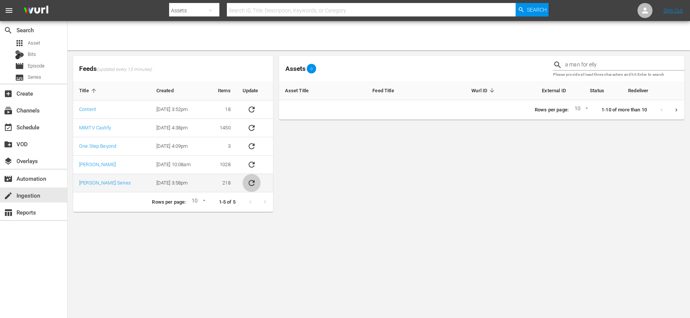
click at [250, 186] on icon "sticky table" at bounding box center [251, 182] width 9 height 9
click at [616, 67] on input "a man for elly" at bounding box center [624, 64] width 119 height 11
drag, startPoint x: 615, startPoint y: 67, endPoint x: 471, endPoint y: 68, distance: 144.4
click at [496, 67] on div "Assets 0 a man for elly Please provide at least three characters and hit Enter …" at bounding box center [481, 68] width 411 height 31
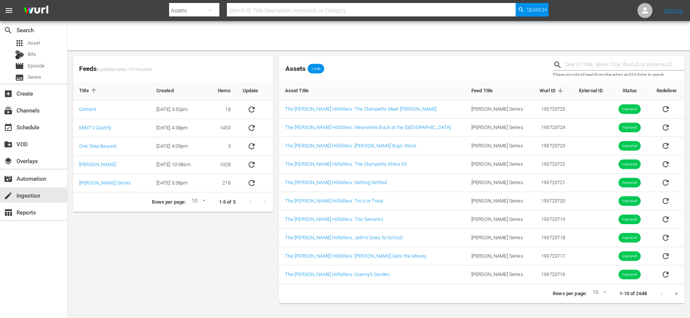
click at [433, 66] on div "Assets 2,648" at bounding box center [413, 69] width 268 height 12
click at [595, 67] on input "text" at bounding box center [624, 64] width 119 height 11
type input "elly"
click at [677, 293] on icon "Next page" at bounding box center [676, 294] width 6 height 6
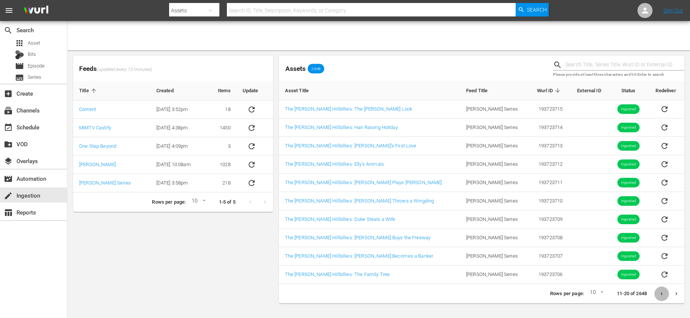
click at [662, 297] on button "Previous page" at bounding box center [661, 293] width 15 height 15
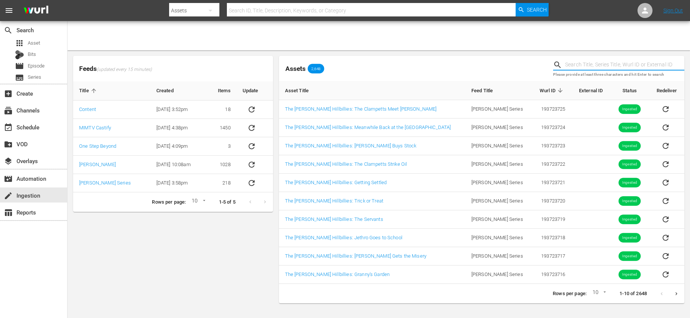
click at [617, 64] on input "text" at bounding box center [624, 64] width 119 height 11
type input "elly"
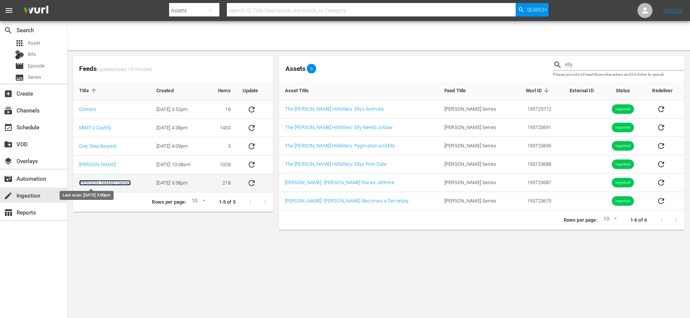
click at [101, 183] on link "[PERSON_NAME] Series" at bounding box center [105, 183] width 52 height 6
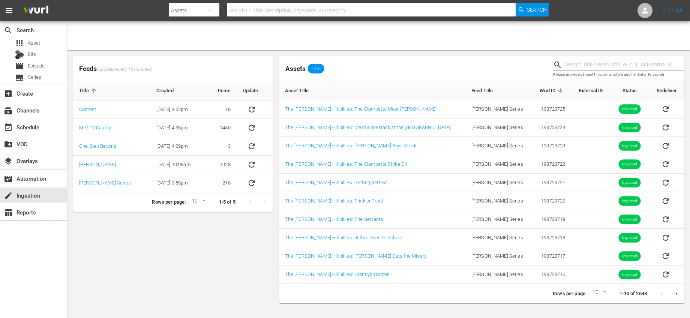
drag, startPoint x: 254, startPoint y: 183, endPoint x: 277, endPoint y: 183, distance: 23.2
click at [254, 183] on icon "sticky table" at bounding box center [251, 182] width 9 height 9
click at [249, 183] on icon "sticky table" at bounding box center [251, 182] width 9 height 9
drag, startPoint x: 249, startPoint y: 183, endPoint x: 209, endPoint y: 267, distance: 93.6
click at [210, 268] on div "Feeds (updated every 15 minutes) Title Created Items Update Content [DATE] 3:52…" at bounding box center [173, 179] width 206 height 253
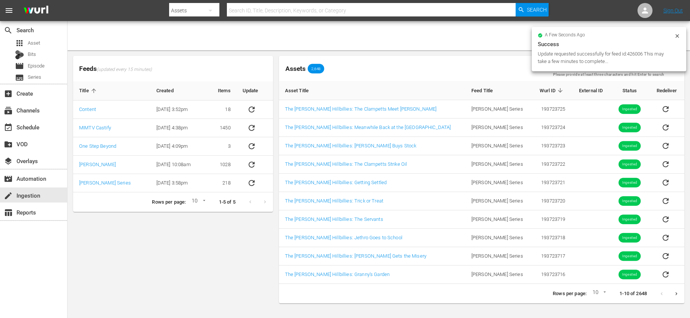
click at [221, 228] on div "Feeds (updated every 15 minutes) Title Created Items Update Content [DATE] 3:52…" at bounding box center [173, 179] width 206 height 253
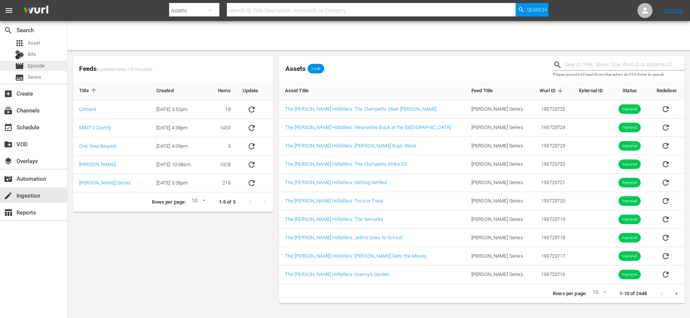
click at [61, 66] on div "movie Episode" at bounding box center [33, 66] width 67 height 10
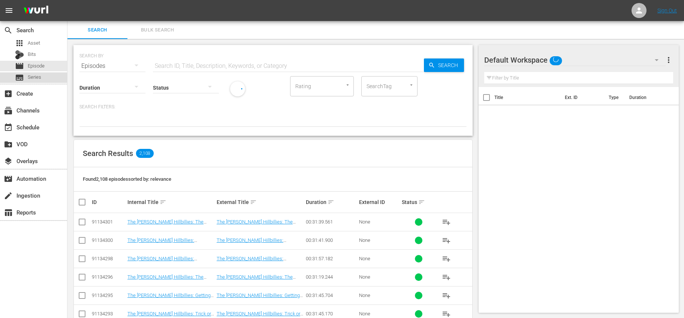
click at [55, 78] on div "subtitles Series" at bounding box center [33, 77] width 67 height 10
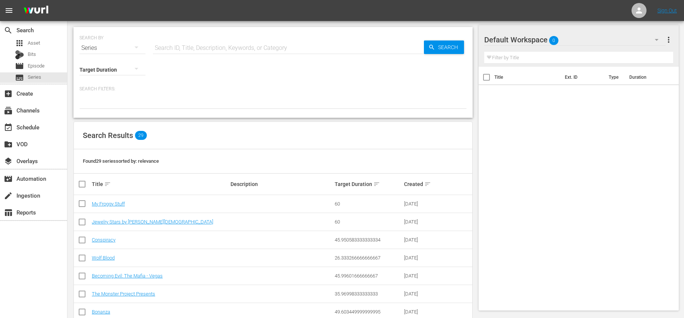
scroll to position [413, 0]
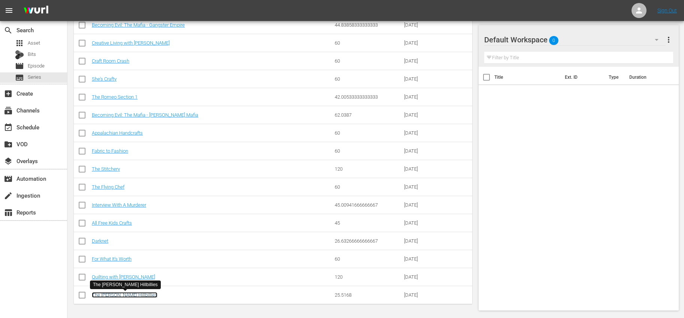
click at [116, 295] on link "The [PERSON_NAME] Hillbillies" at bounding box center [125, 295] width 66 height 6
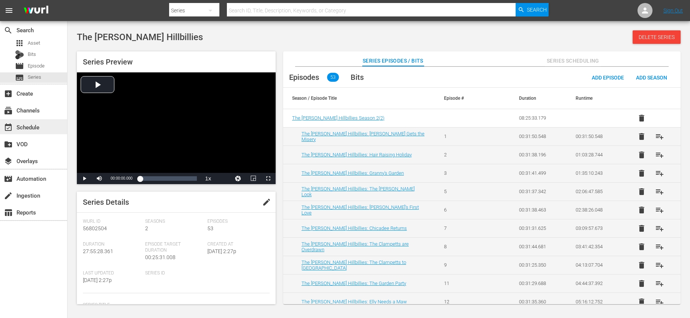
click at [45, 124] on div "event_available Schedule" at bounding box center [33, 126] width 67 height 15
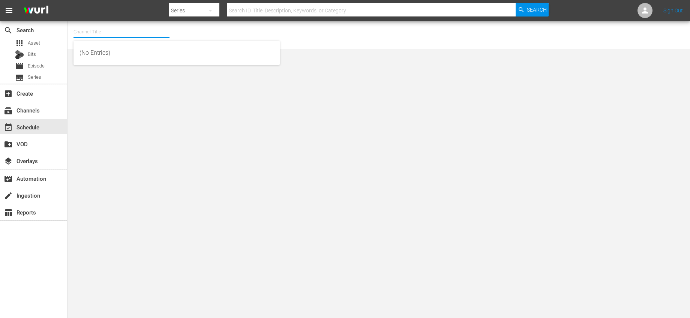
click at [111, 34] on input "text" at bounding box center [121, 32] width 96 height 18
type input "b"
